Goal: Task Accomplishment & Management: Manage account settings

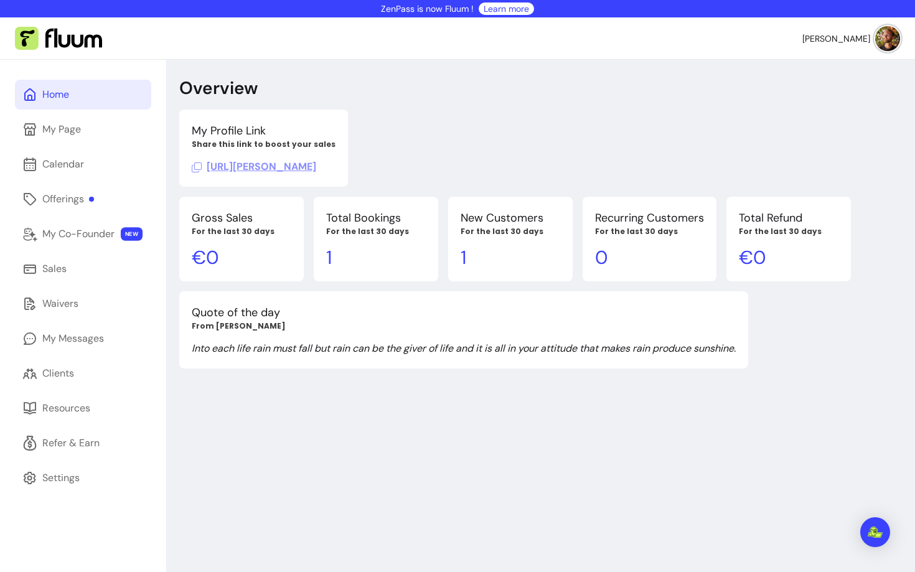
click at [295, 167] on span "[URL][PERSON_NAME]" at bounding box center [254, 166] width 125 height 13
click at [61, 126] on div "My Page" at bounding box center [61, 129] width 39 height 15
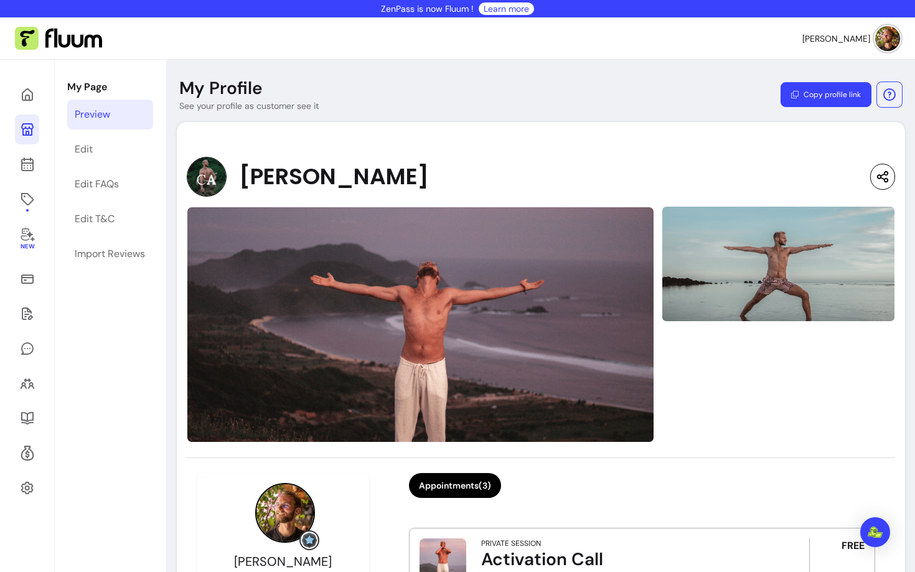
click at [893, 51] on nav "[PERSON_NAME]" at bounding box center [457, 38] width 915 height 42
click at [889, 42] on img at bounding box center [887, 38] width 25 height 25
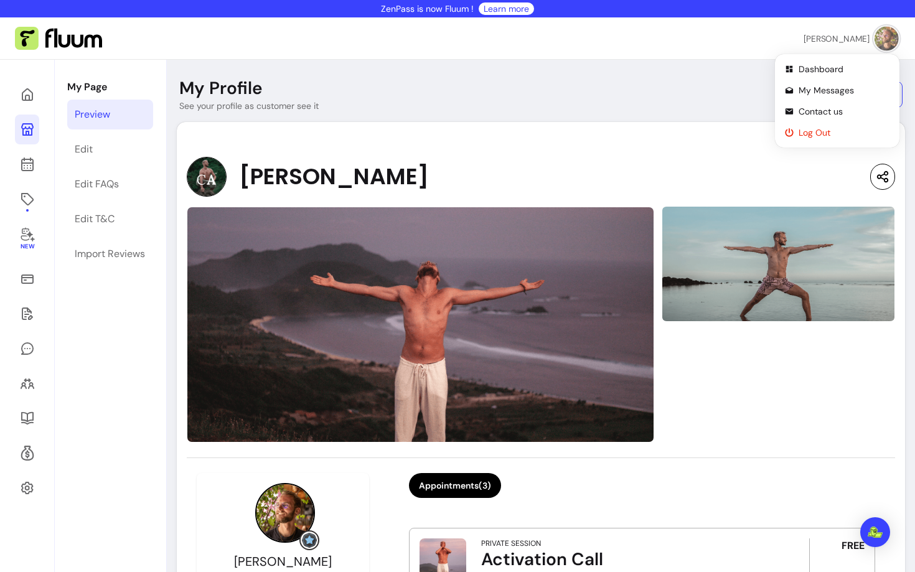
click at [815, 129] on span "Log Out" at bounding box center [844, 132] width 91 height 12
